Goal: Browse casually

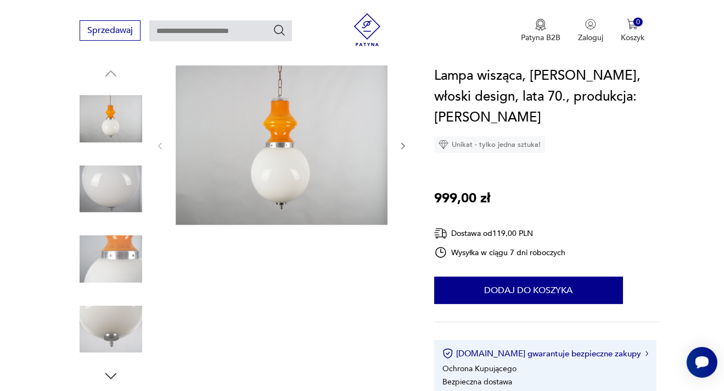
click at [272, 146] on img at bounding box center [282, 144] width 212 height 159
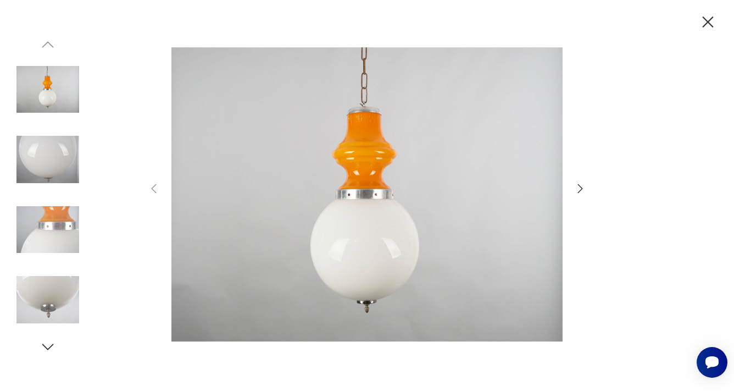
click at [577, 188] on icon "button" at bounding box center [579, 188] width 13 height 13
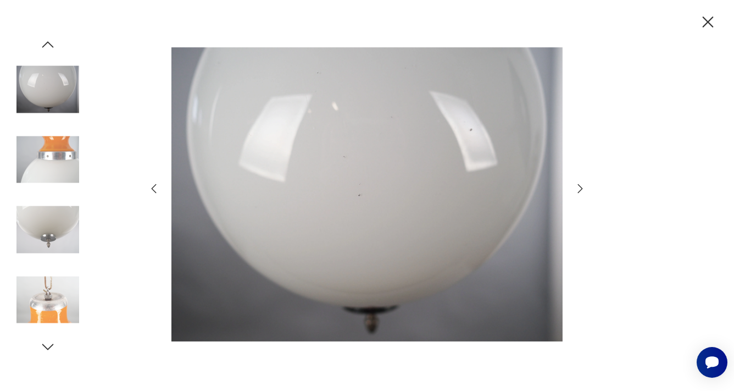
click at [580, 192] on icon "button" at bounding box center [579, 188] width 13 height 13
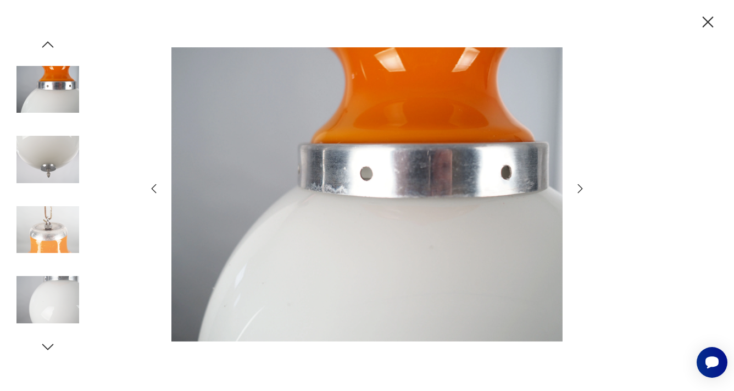
click at [581, 192] on icon "button" at bounding box center [579, 188] width 13 height 13
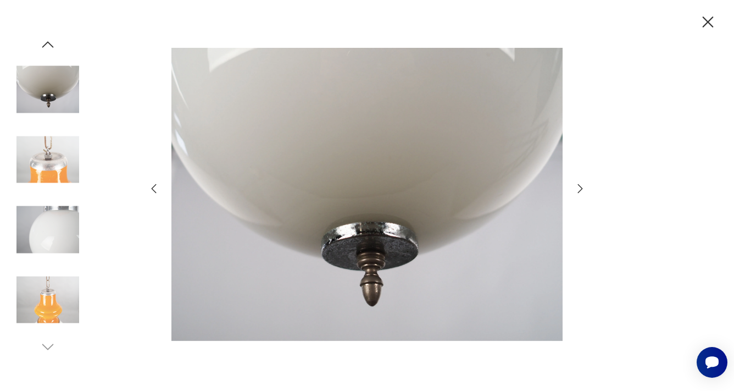
click at [581, 193] on icon "button" at bounding box center [579, 188] width 13 height 13
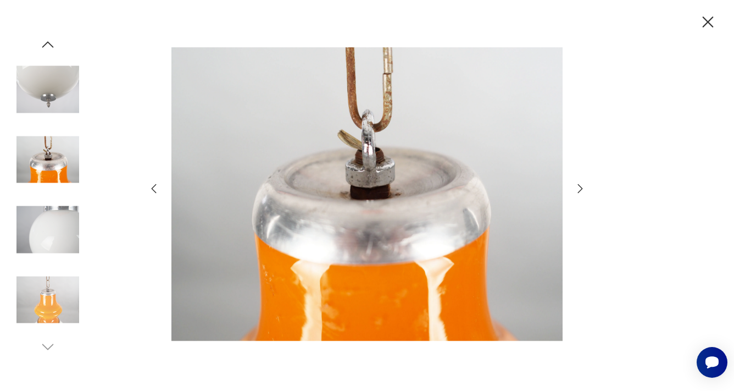
click at [583, 193] on icon "button" at bounding box center [579, 188] width 13 height 13
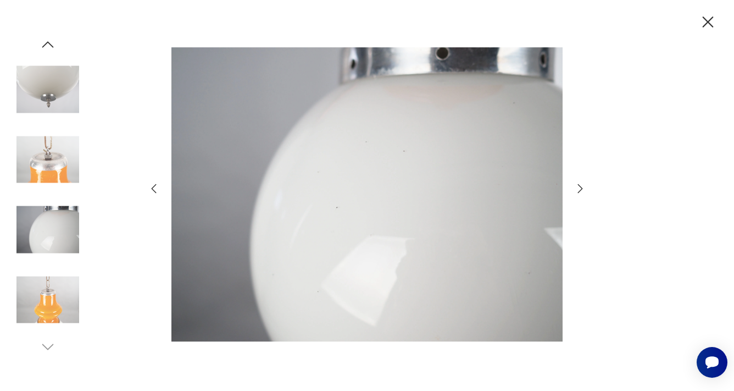
click at [583, 193] on icon "button" at bounding box center [579, 188] width 13 height 13
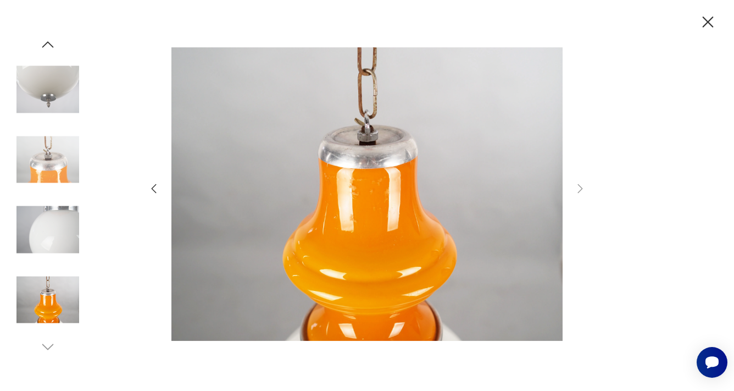
click at [709, 21] on icon "button" at bounding box center [708, 21] width 11 height 11
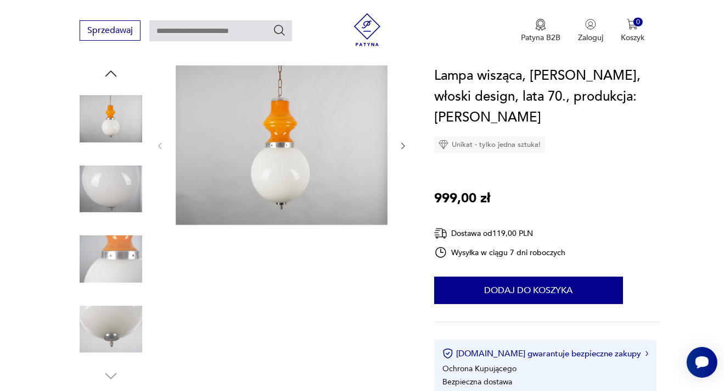
click at [275, 134] on img at bounding box center [282, 144] width 212 height 159
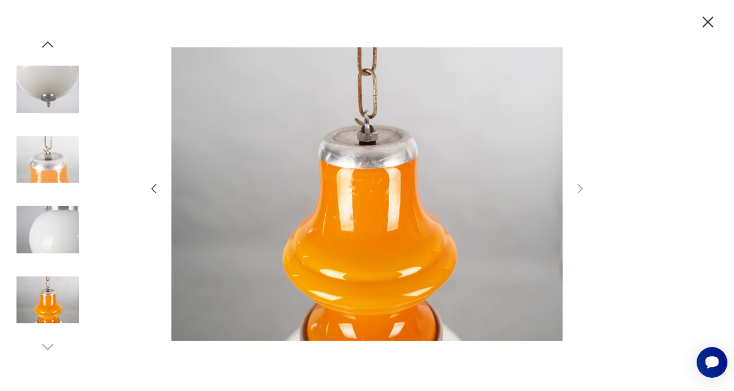
click at [46, 44] on icon "button" at bounding box center [48, 44] width 12 height 6
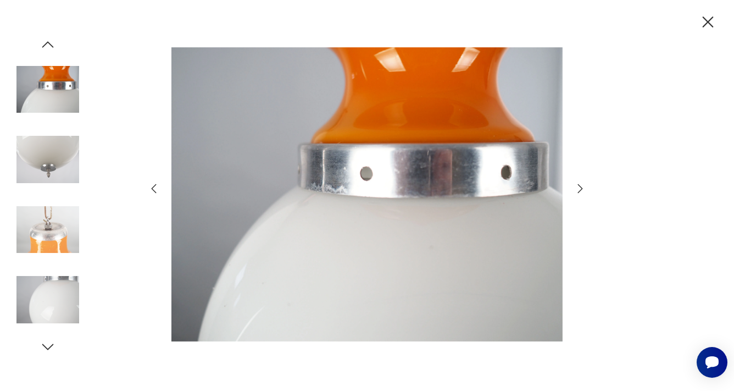
click at [46, 44] on icon "button" at bounding box center [48, 44] width 12 height 6
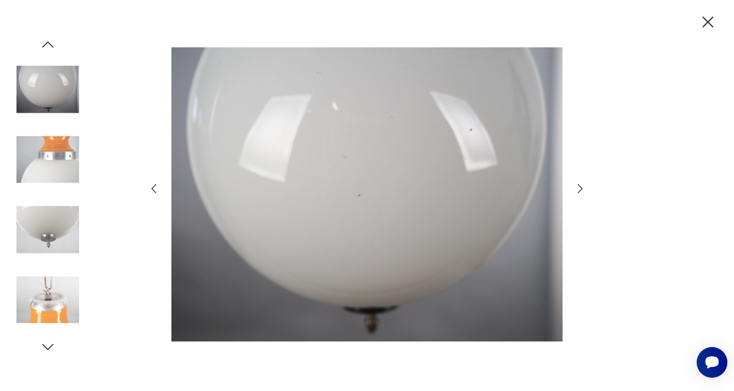
click at [46, 44] on icon "button" at bounding box center [48, 44] width 12 height 6
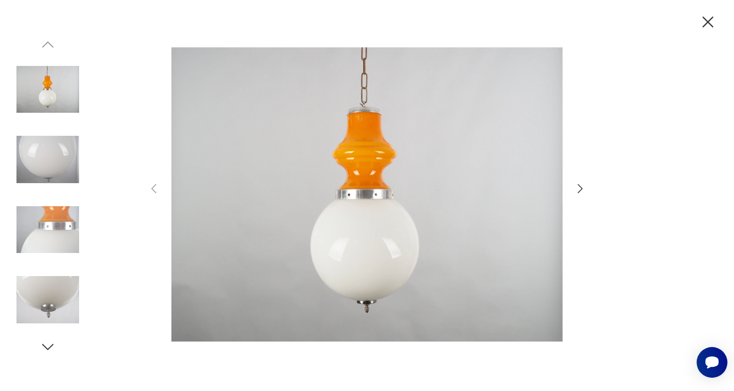
click at [710, 23] on icon "button" at bounding box center [707, 22] width 19 height 19
